Goal: Use online tool/utility: Utilize a website feature to perform a specific function

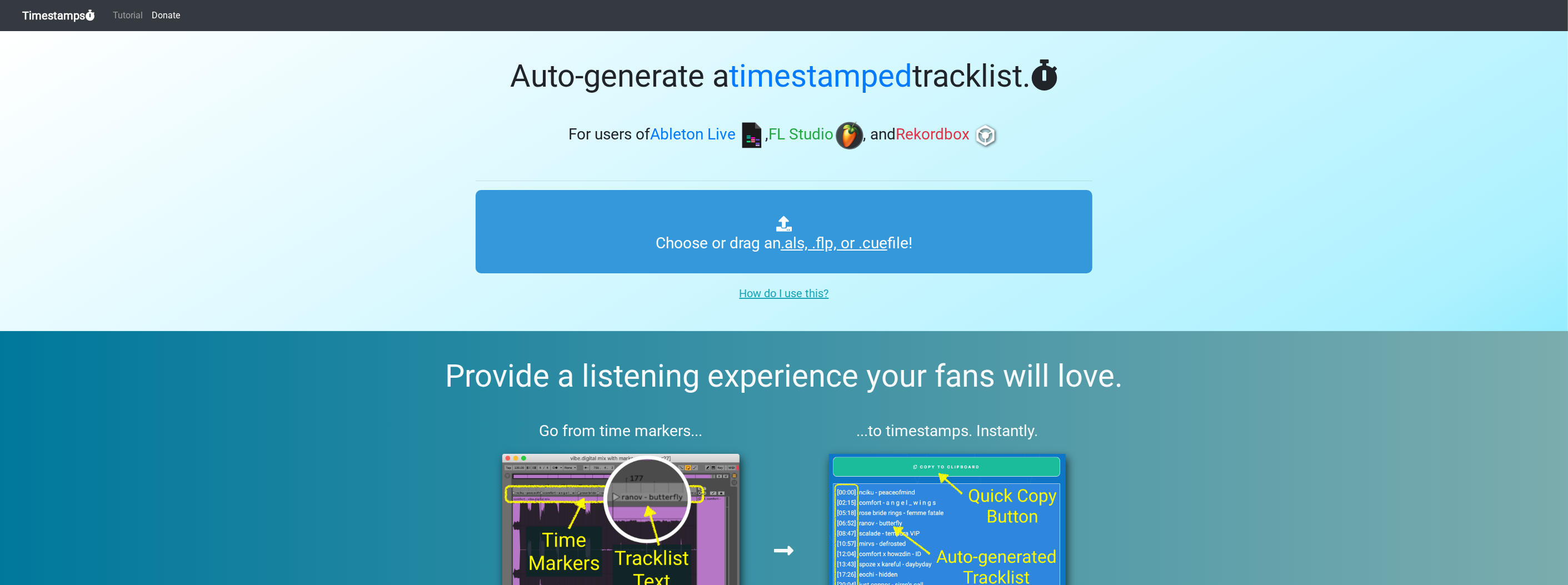
type input "C:\fakepath\makinc1 MIX2.flp"
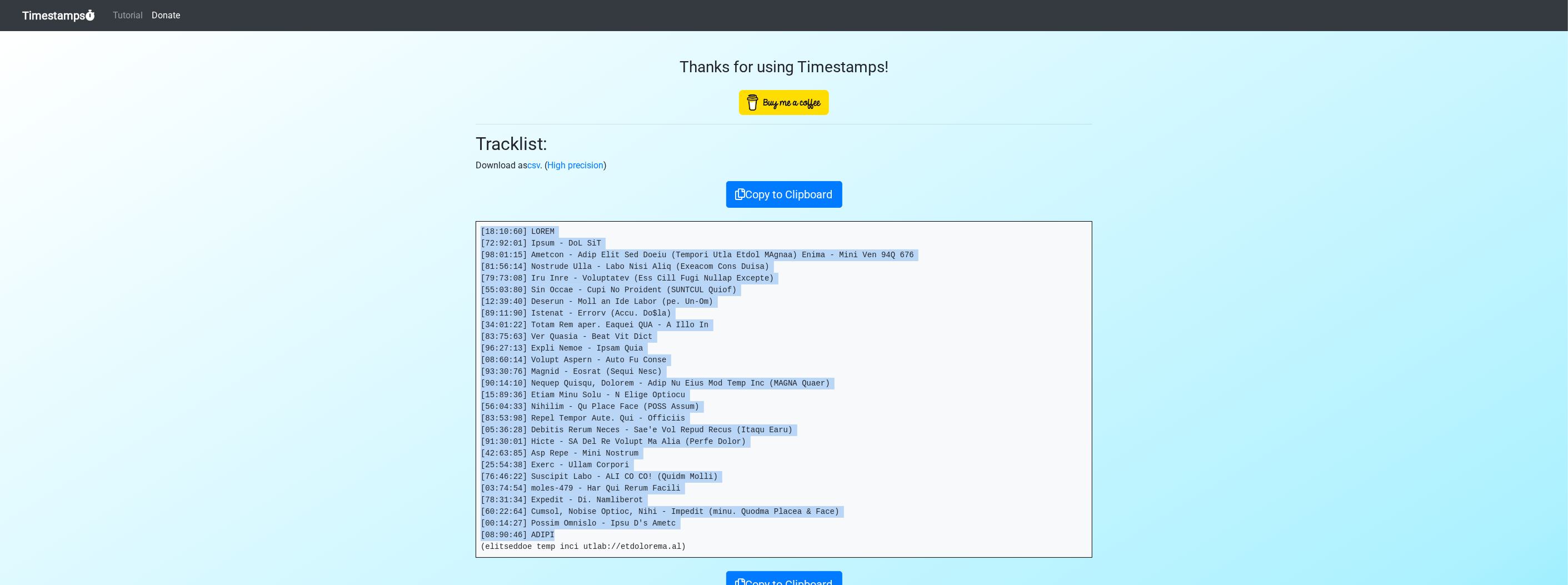
drag, startPoint x: 594, startPoint y: 531, endPoint x: 445, endPoint y: 216, distance: 348.5
click at [445, 216] on section "Thanks for using Timestamps! Tracklist: Download as csv . ( High precision ) Co…" at bounding box center [784, 338] width 1568 height 615
drag, startPoint x: 445, startPoint y: 216, endPoint x: 526, endPoint y: 249, distance: 87.5
copy pre "[80:91:20] LOREM [97:07:65] Ipsum - DoL SiT [71:14:03] Ametcon - Adip Elit Sed …"
